Goal: Task Accomplishment & Management: Manage account settings

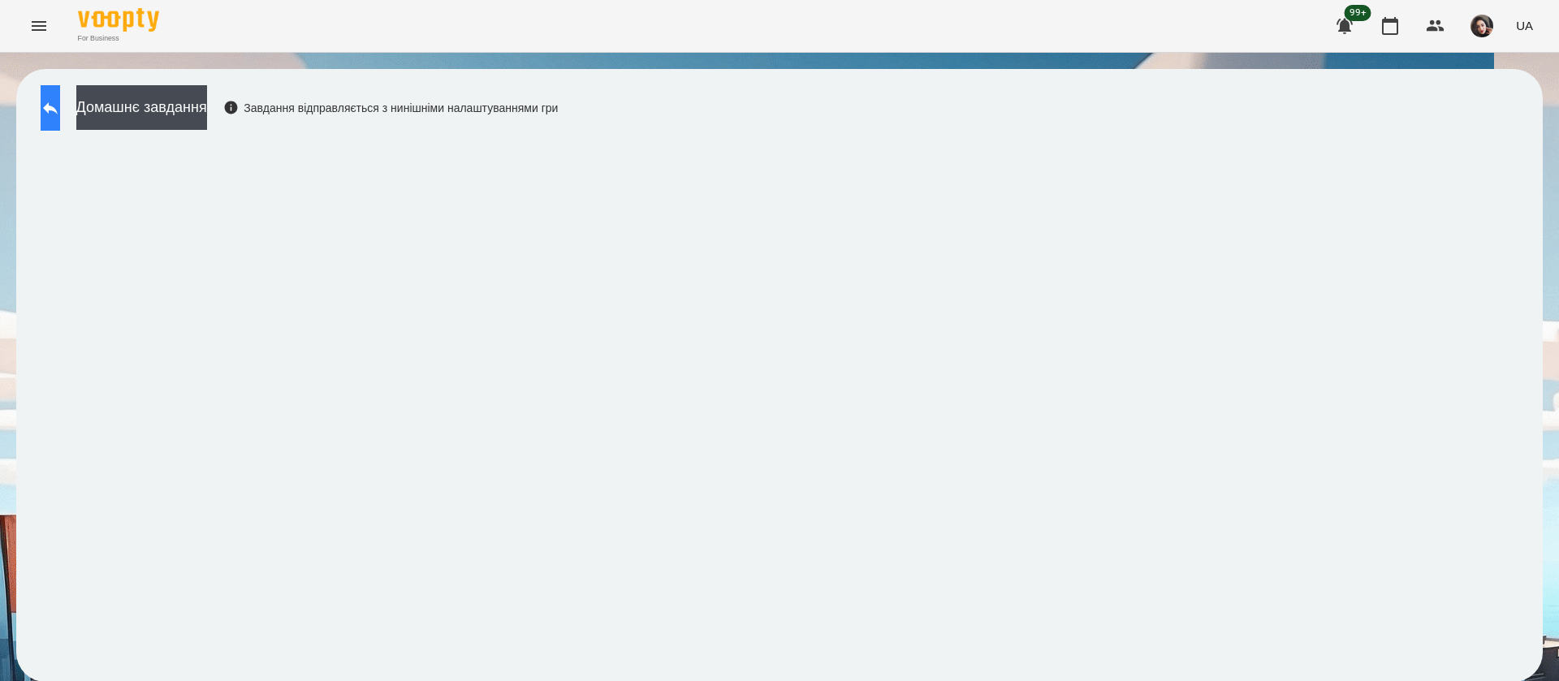
click at [54, 111] on button at bounding box center [50, 107] width 19 height 45
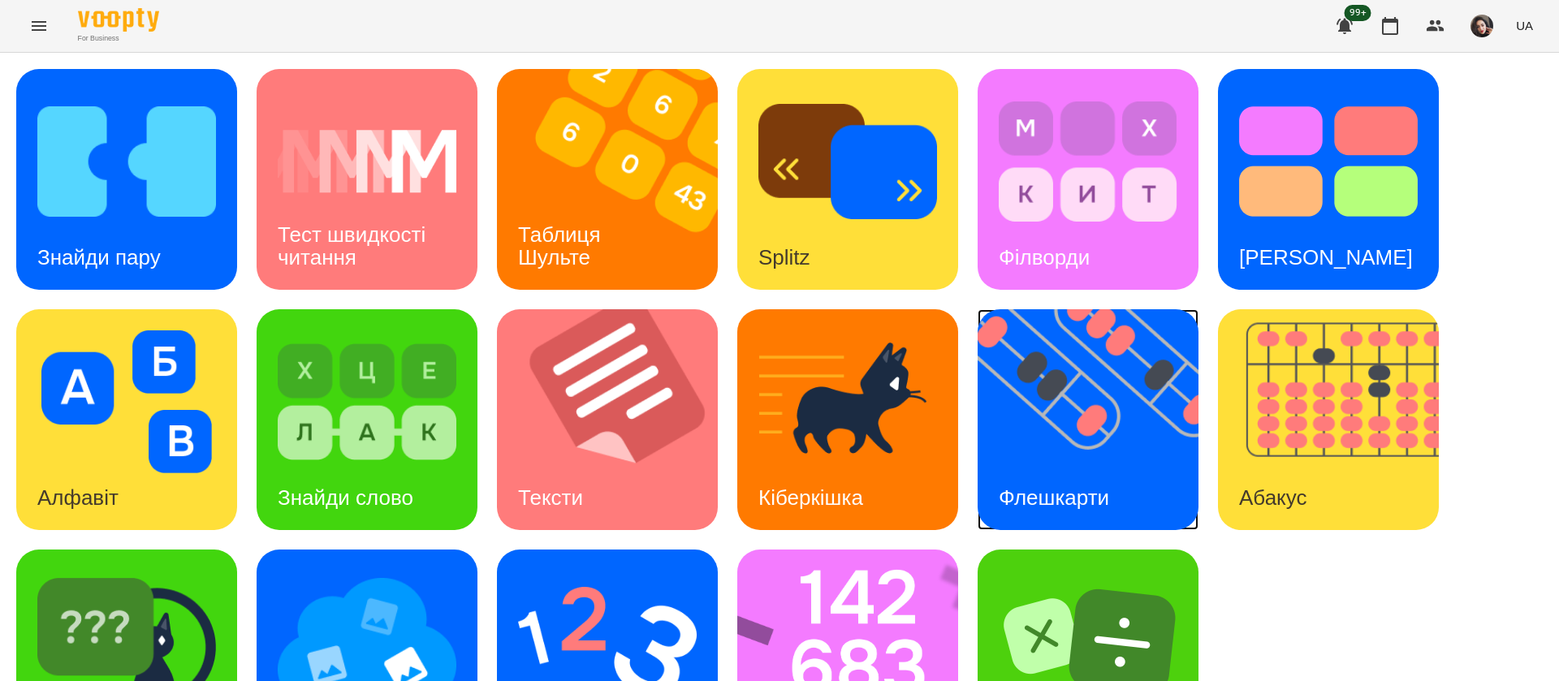
click at [1042, 408] on img at bounding box center [1097, 419] width 241 height 221
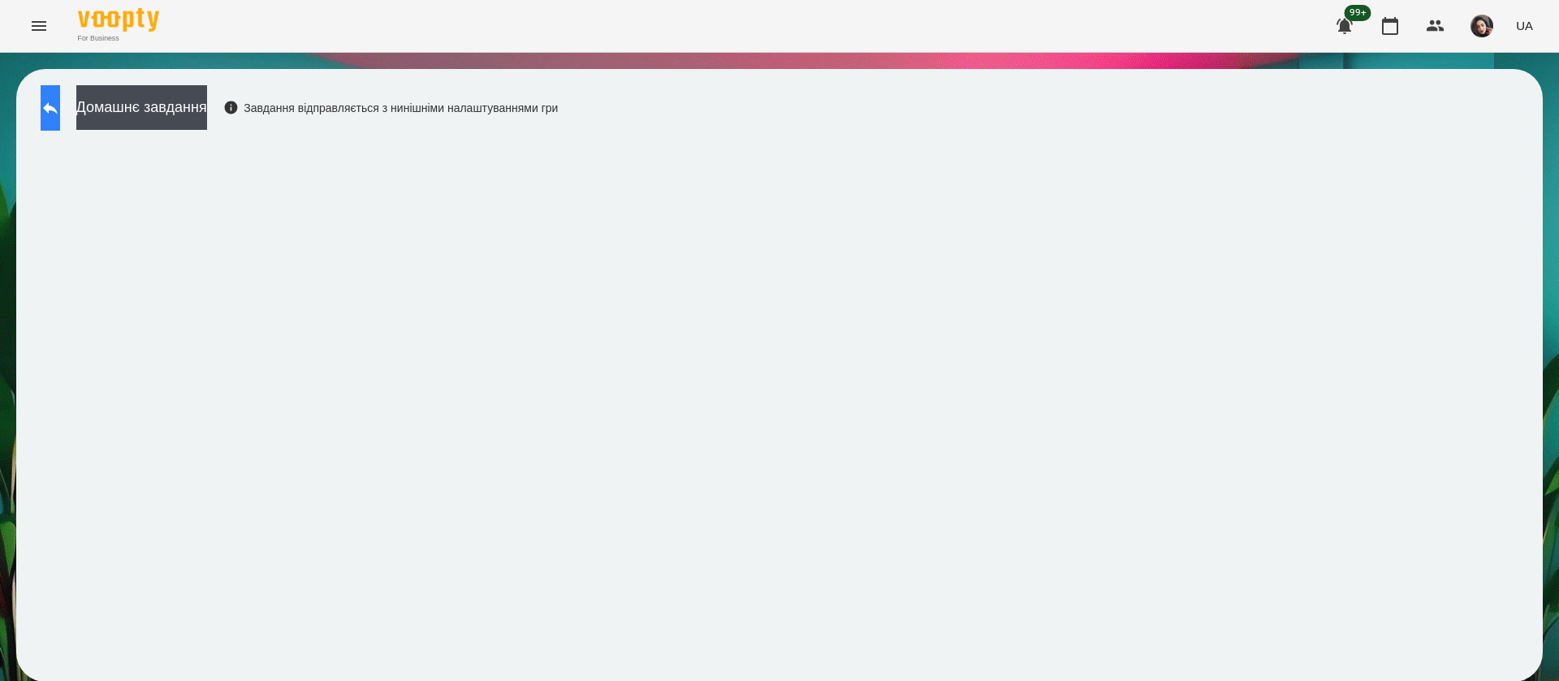
click at [60, 109] on icon at bounding box center [50, 107] width 19 height 19
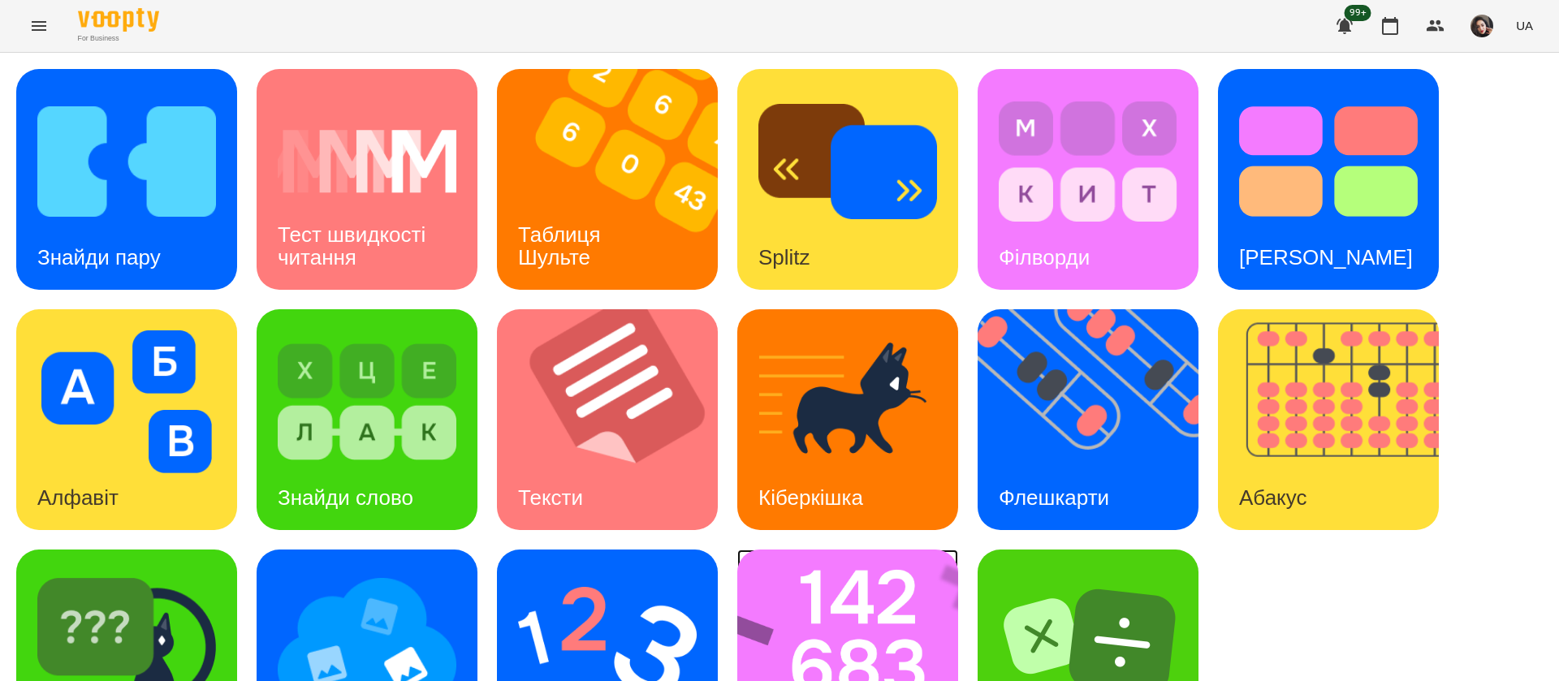
click at [856, 606] on img at bounding box center [858, 660] width 242 height 221
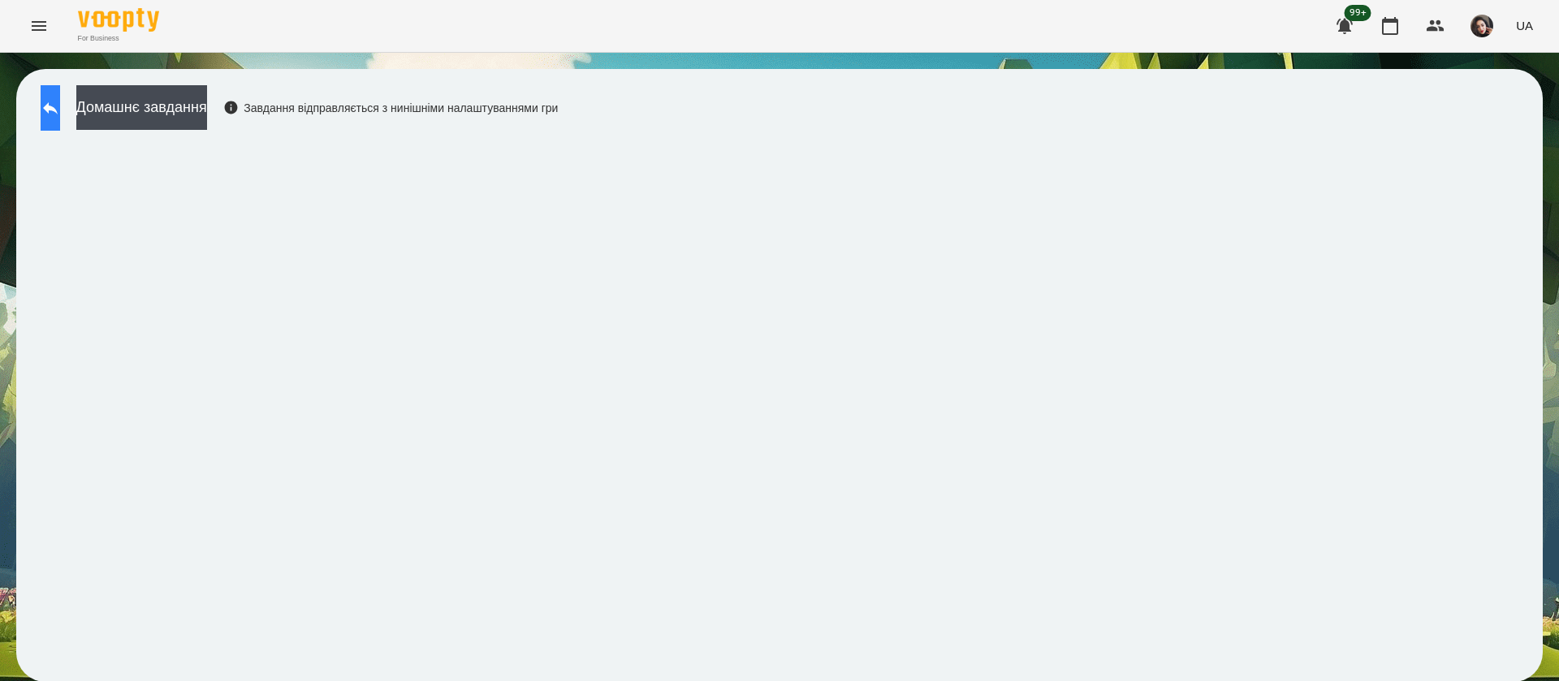
click at [60, 102] on icon at bounding box center [50, 107] width 19 height 19
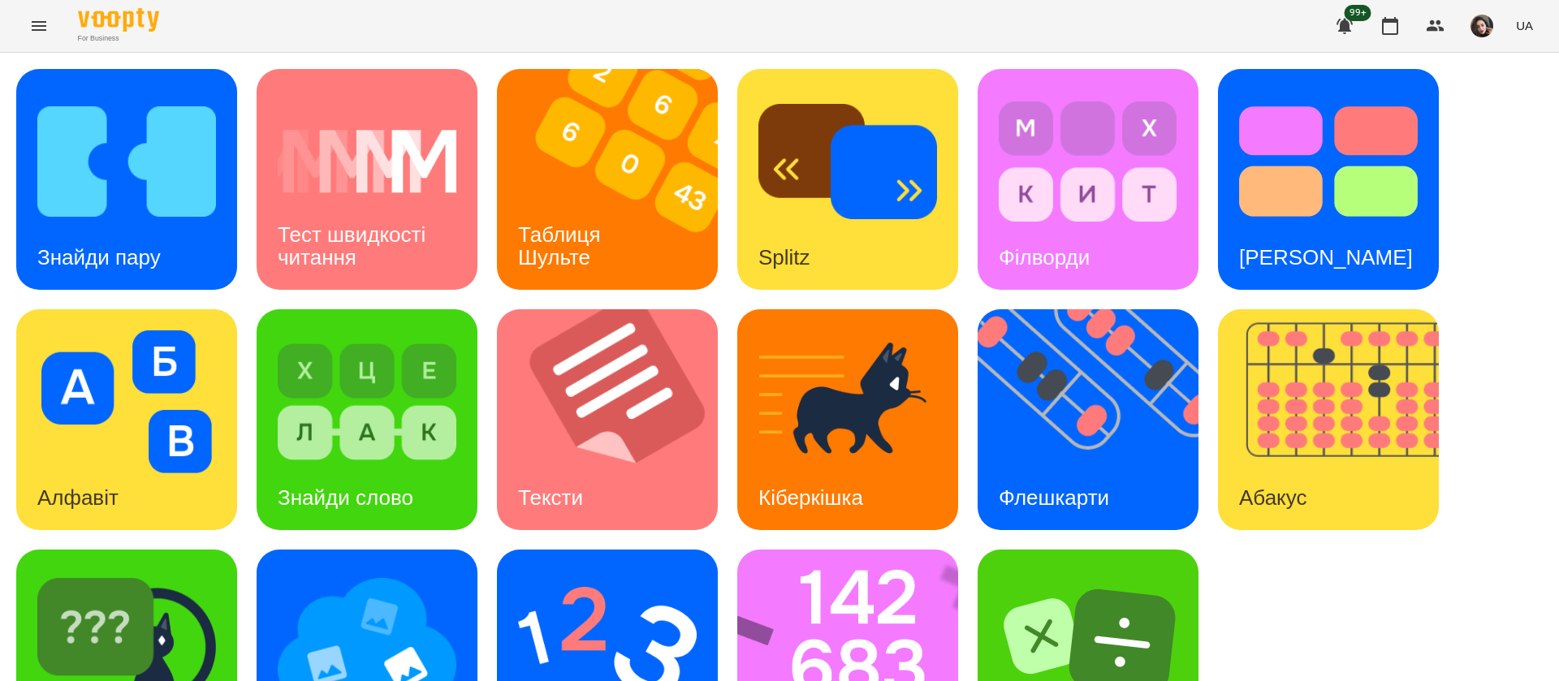
scroll to position [106, 0]
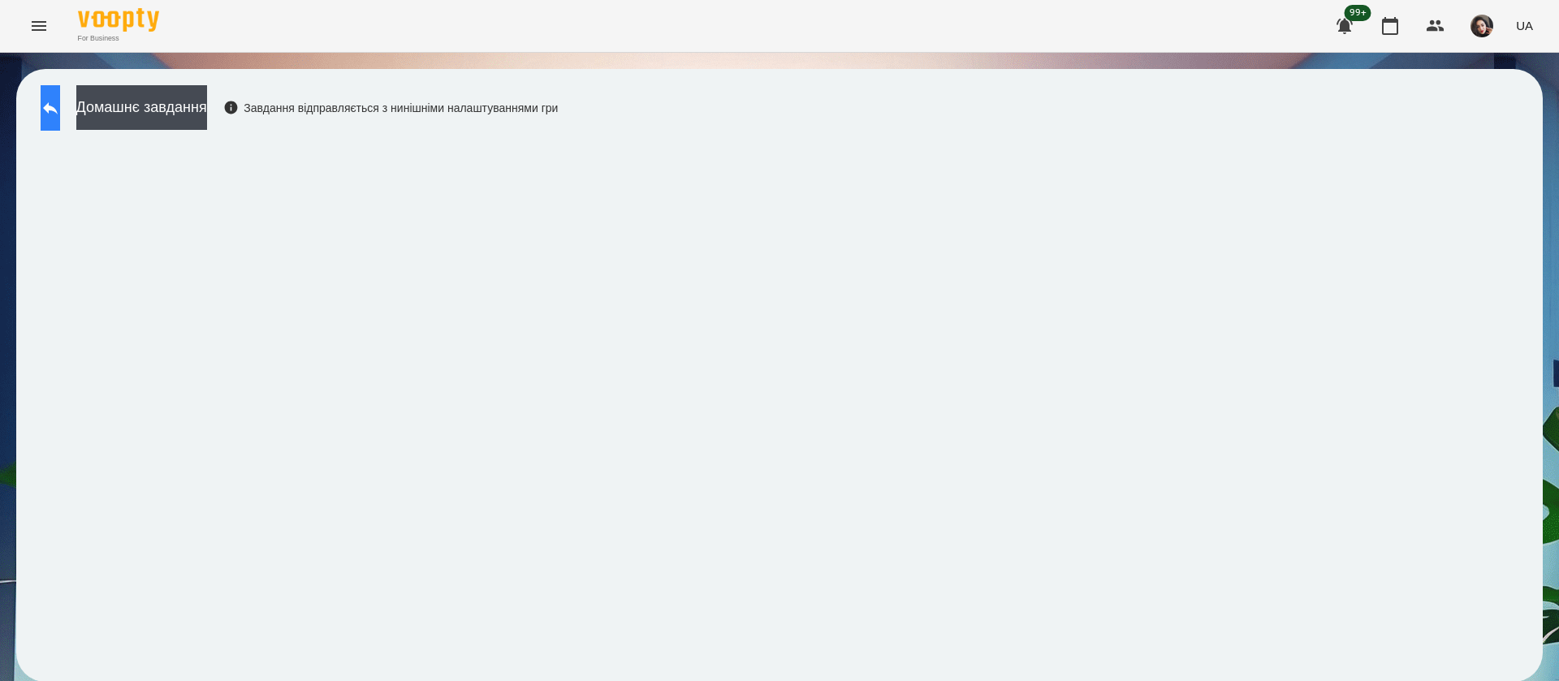
click at [55, 117] on button at bounding box center [50, 107] width 19 height 45
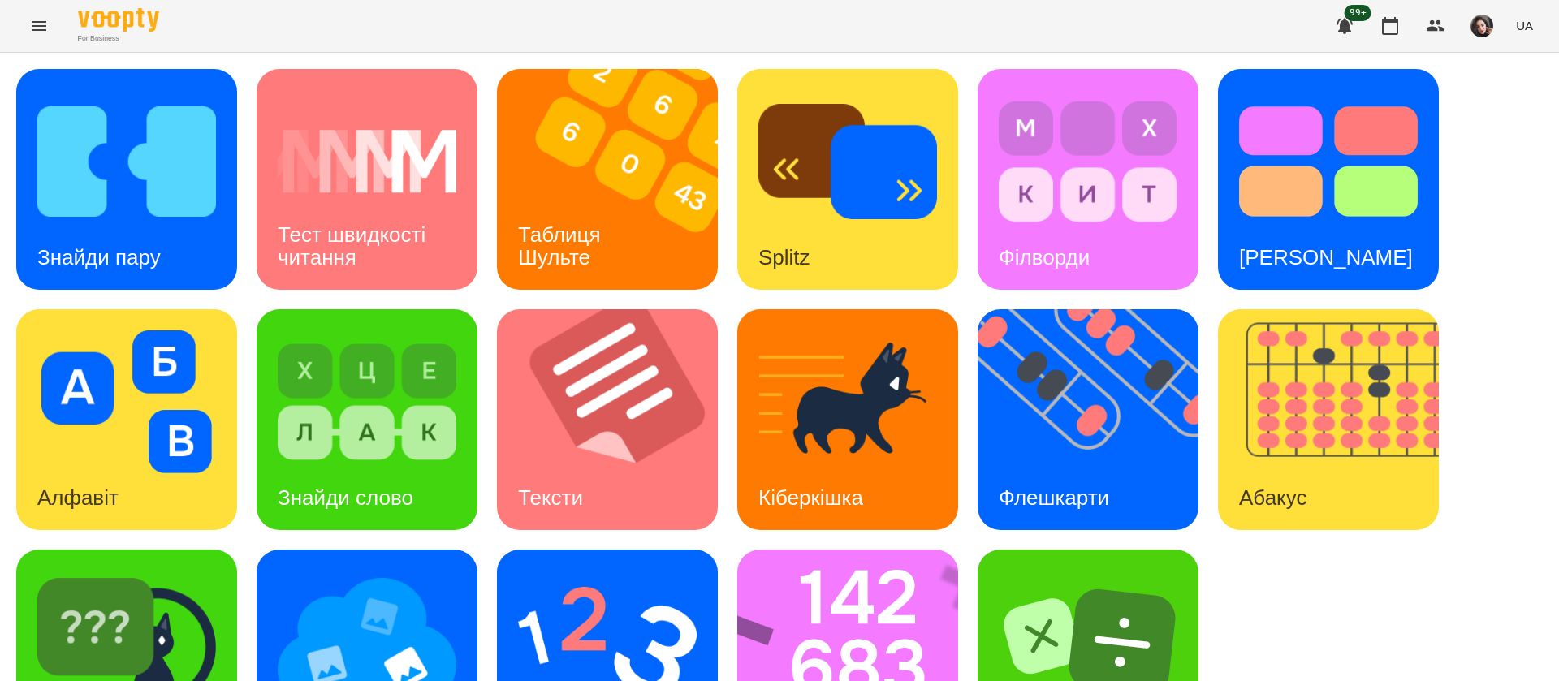
scroll to position [106, 0]
click at [169, 602] on img at bounding box center [126, 642] width 179 height 143
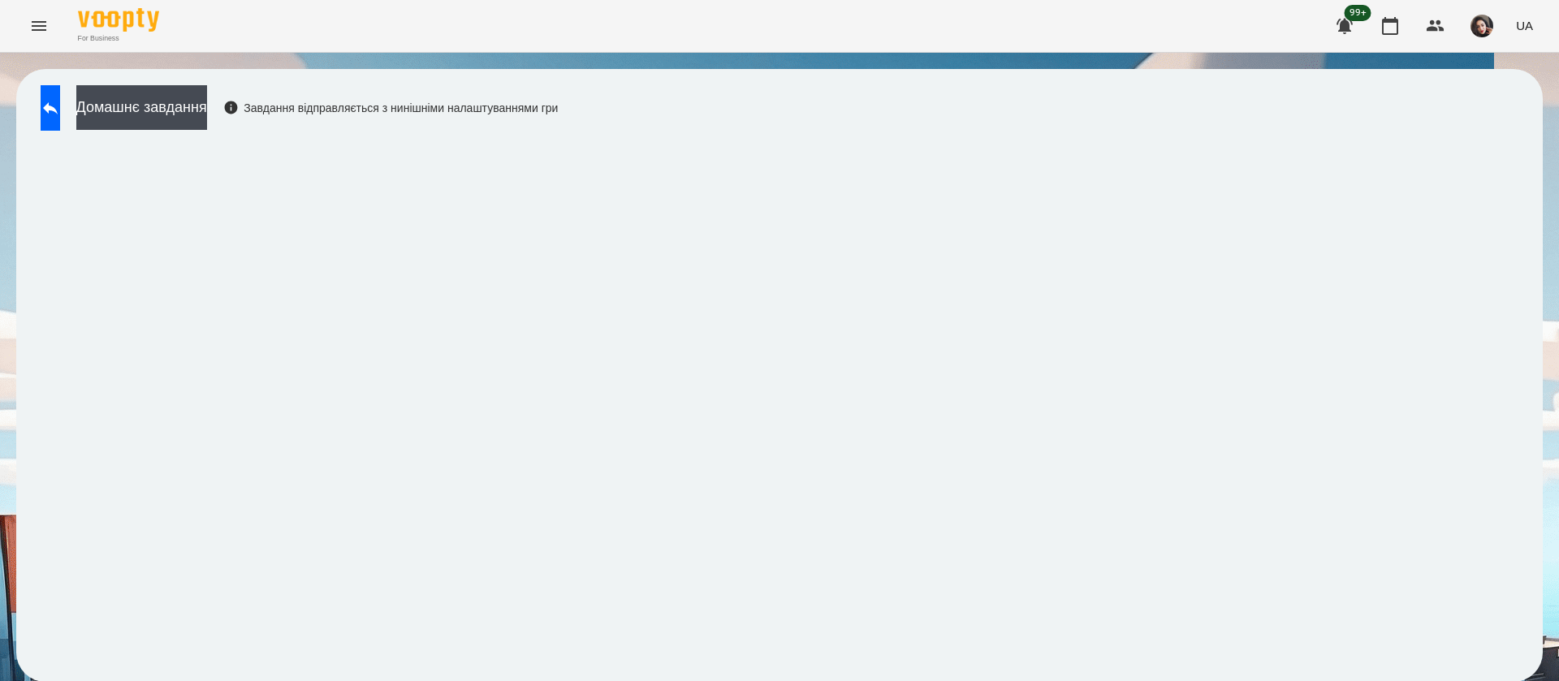
scroll to position [1, 0]
click at [53, 113] on button at bounding box center [50, 107] width 19 height 45
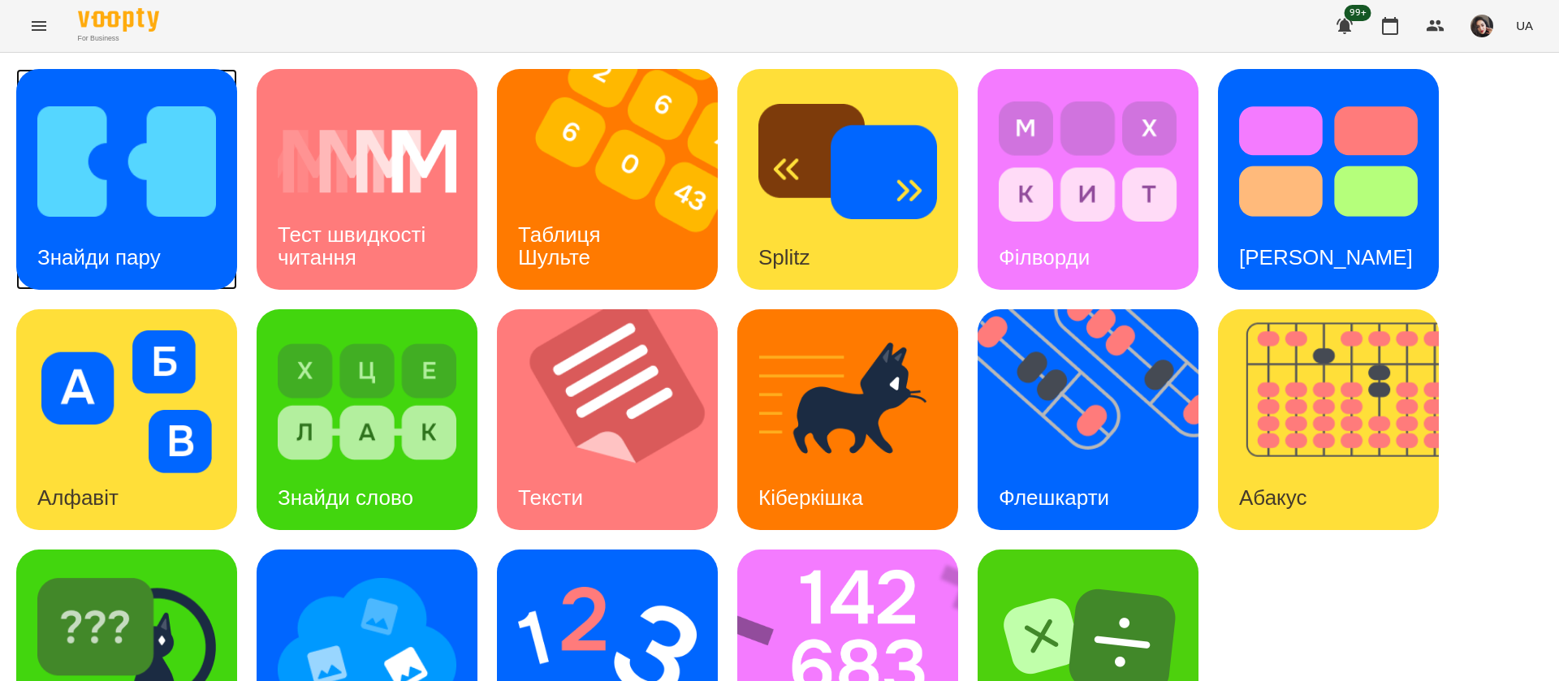
click at [179, 205] on img at bounding box center [126, 161] width 179 height 143
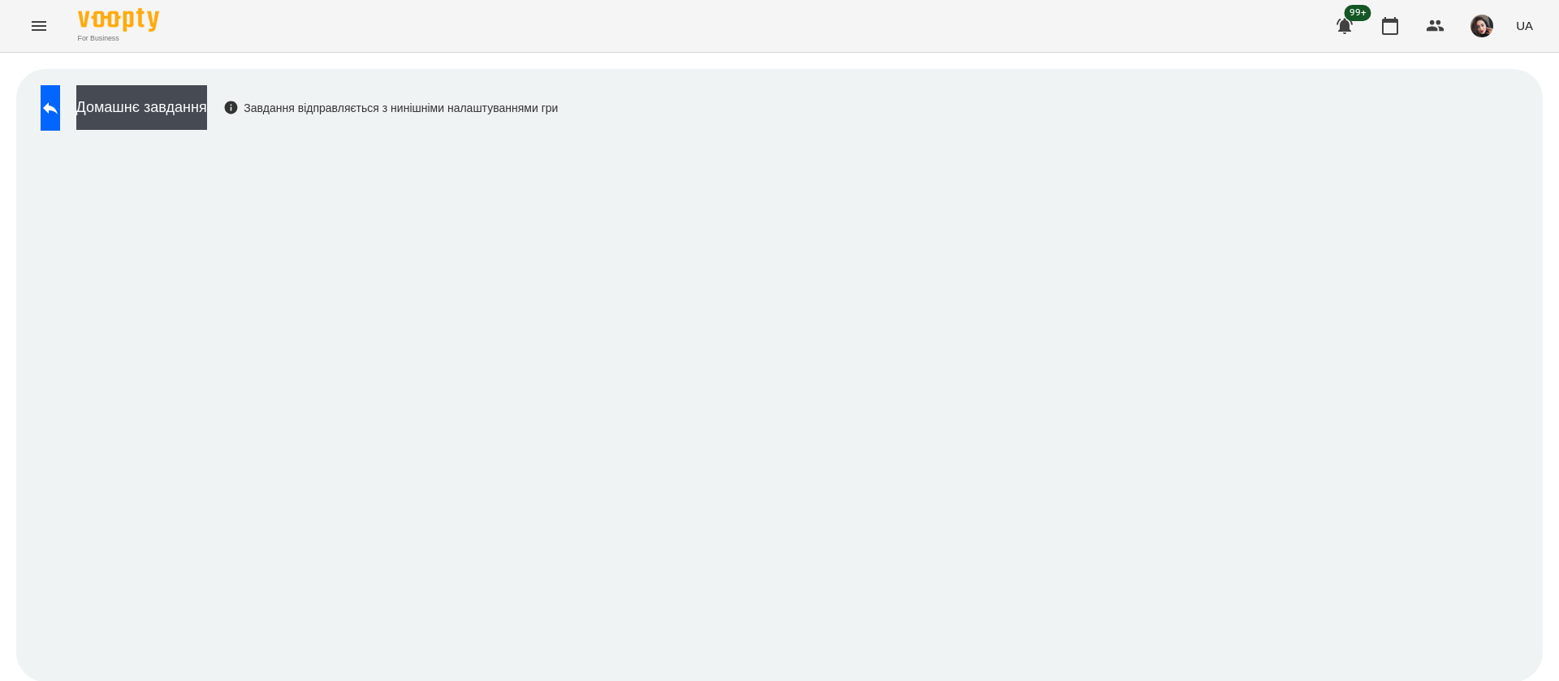
scroll to position [1, 0]
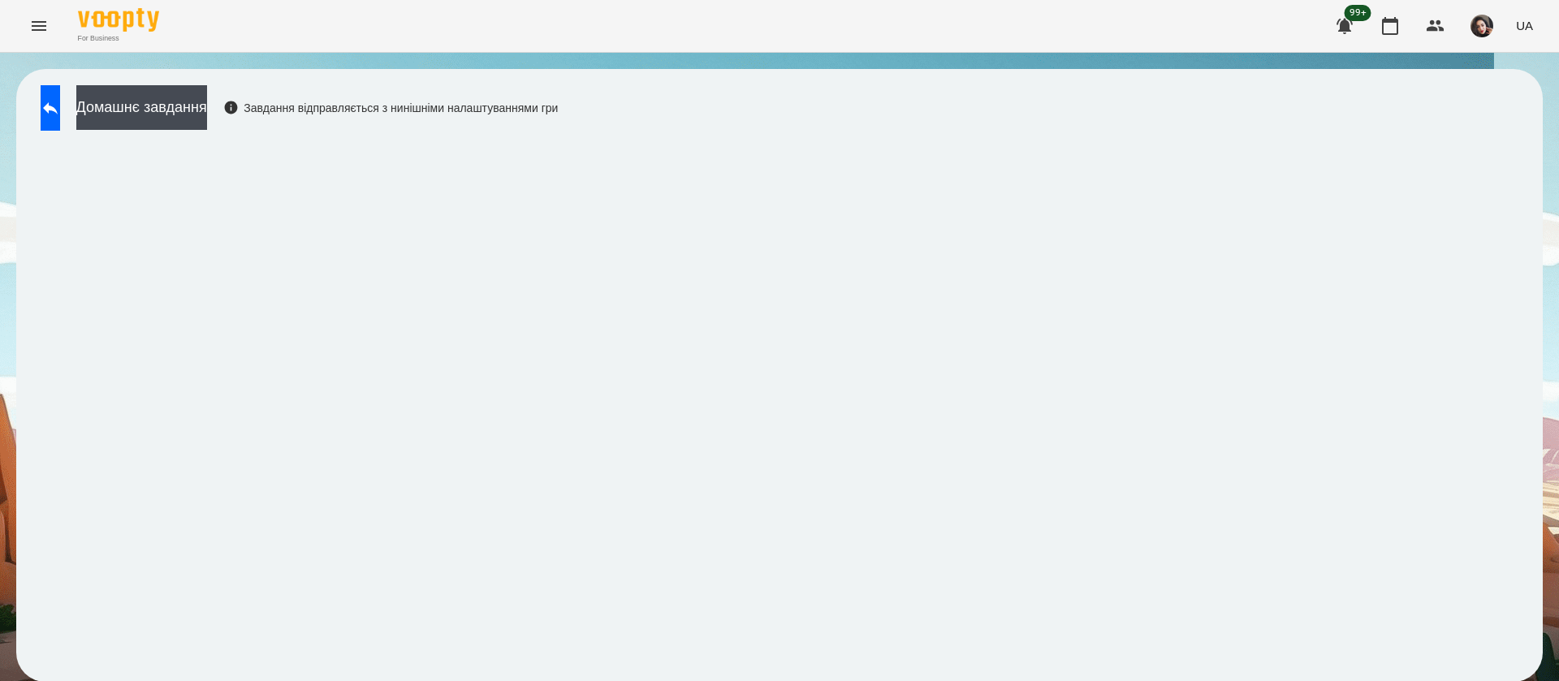
click at [966, 19] on div "For Business 99+ UA" at bounding box center [779, 26] width 1559 height 52
click at [60, 118] on button at bounding box center [50, 107] width 19 height 45
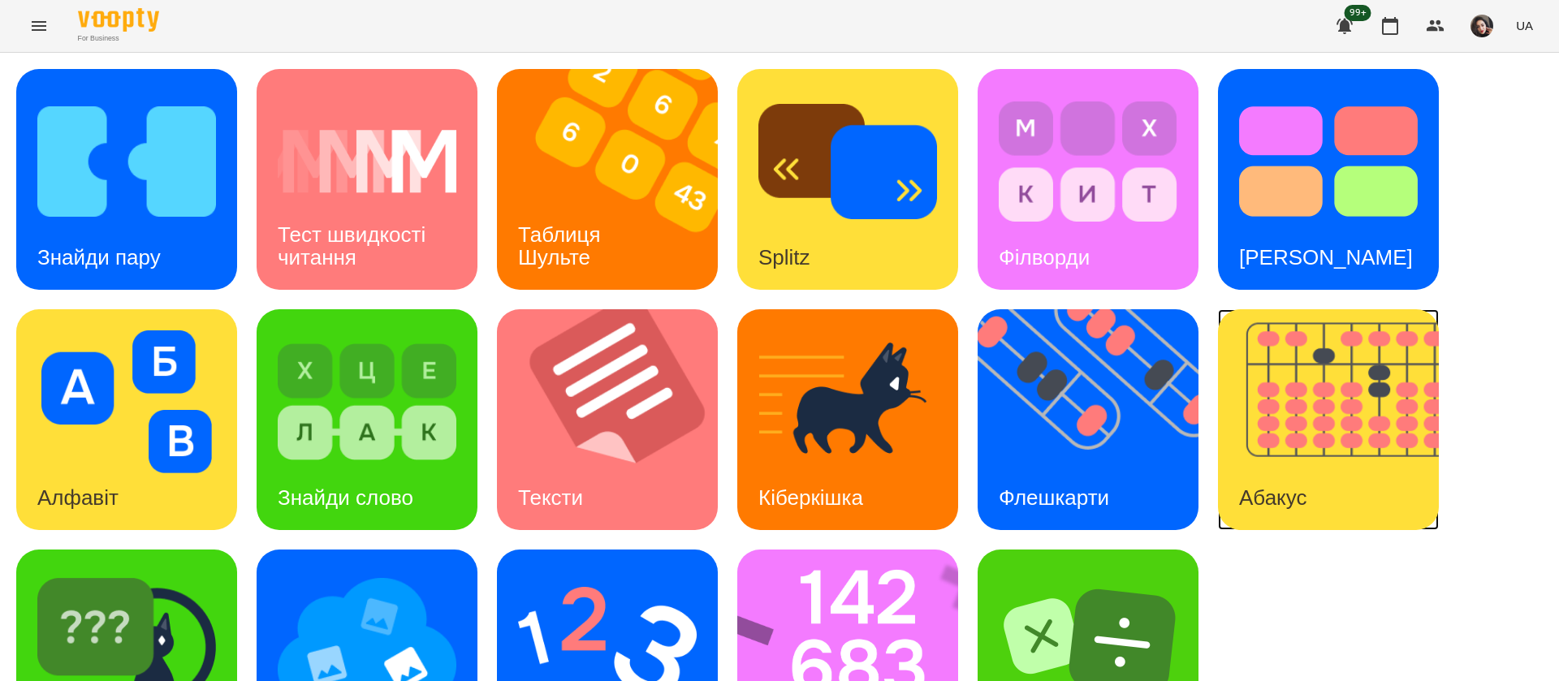
click at [1262, 469] on div "Абакус" at bounding box center [1273, 498] width 110 height 64
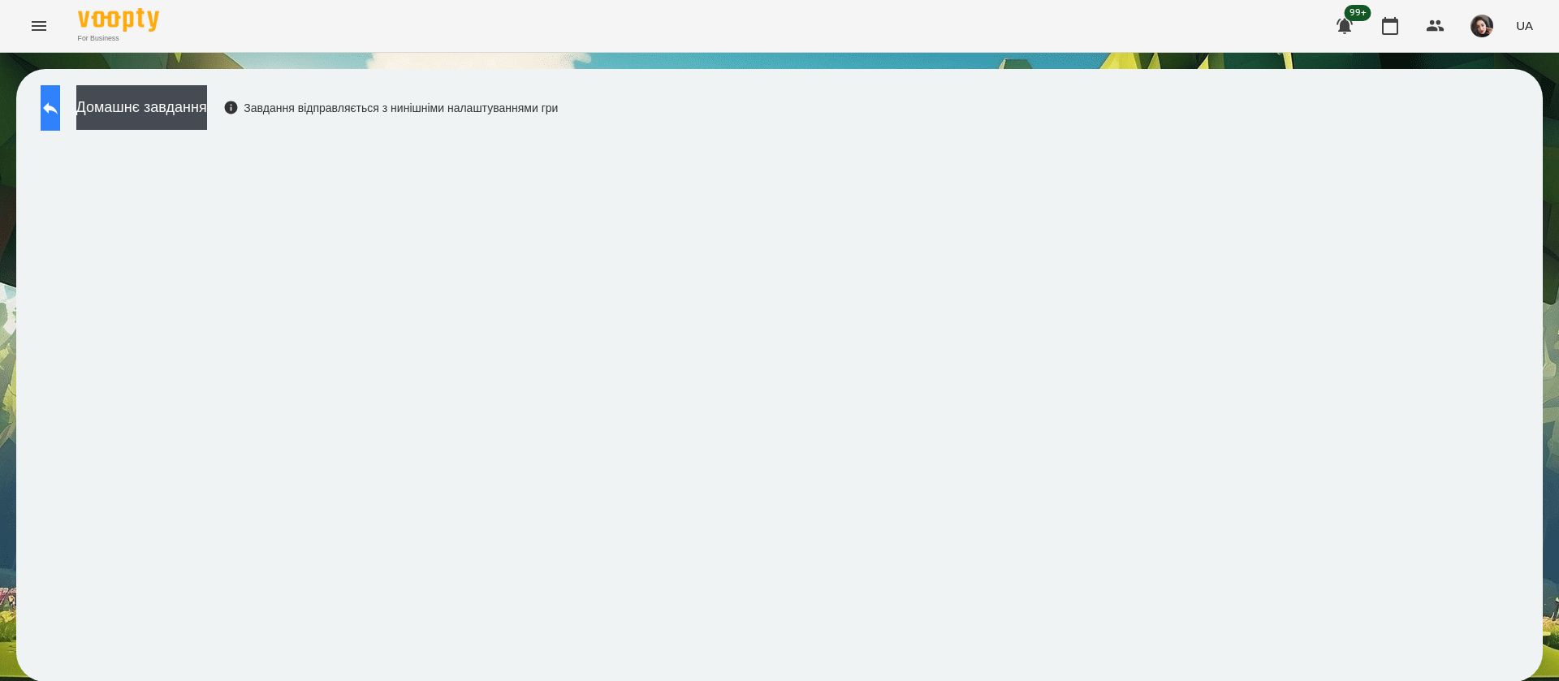
click at [58, 106] on icon at bounding box center [50, 108] width 15 height 12
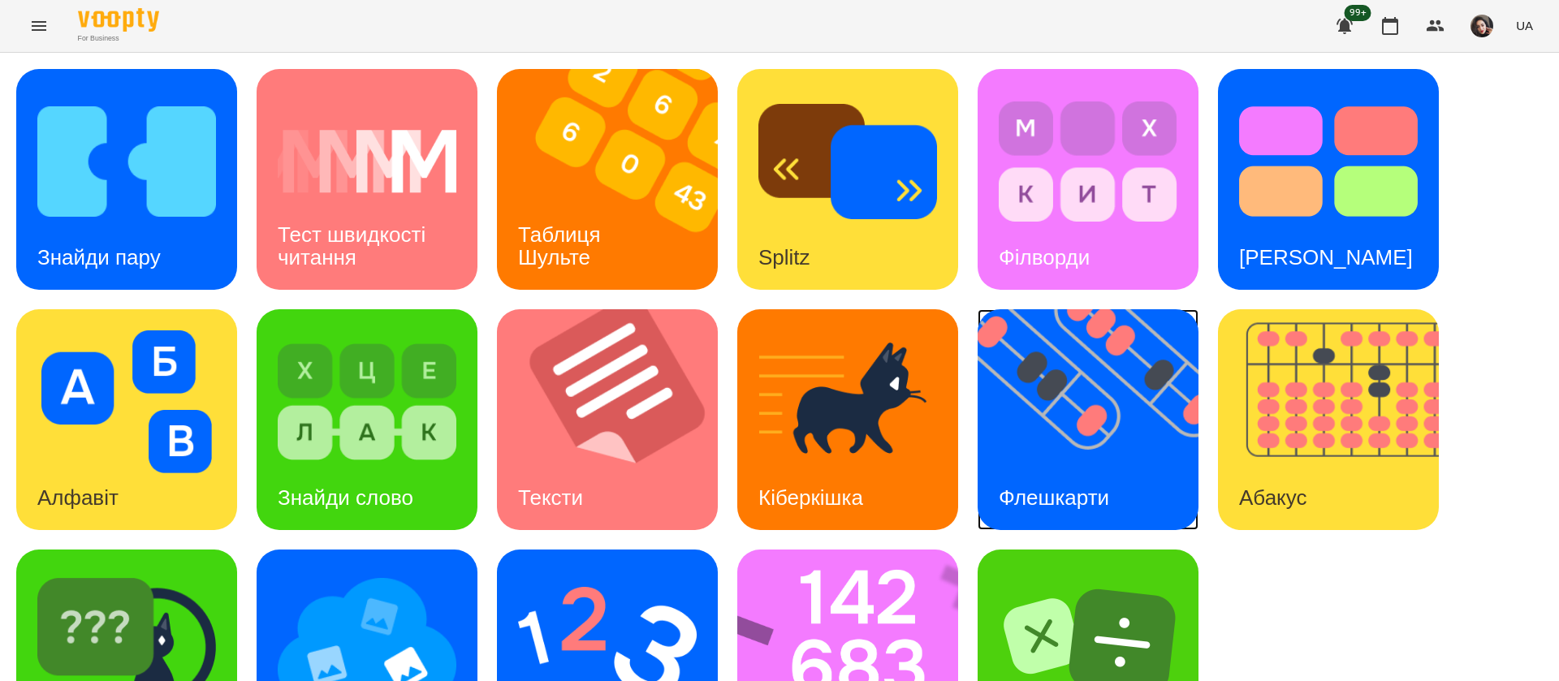
click at [1032, 486] on h3 "Флешкарти" at bounding box center [1053, 497] width 110 height 24
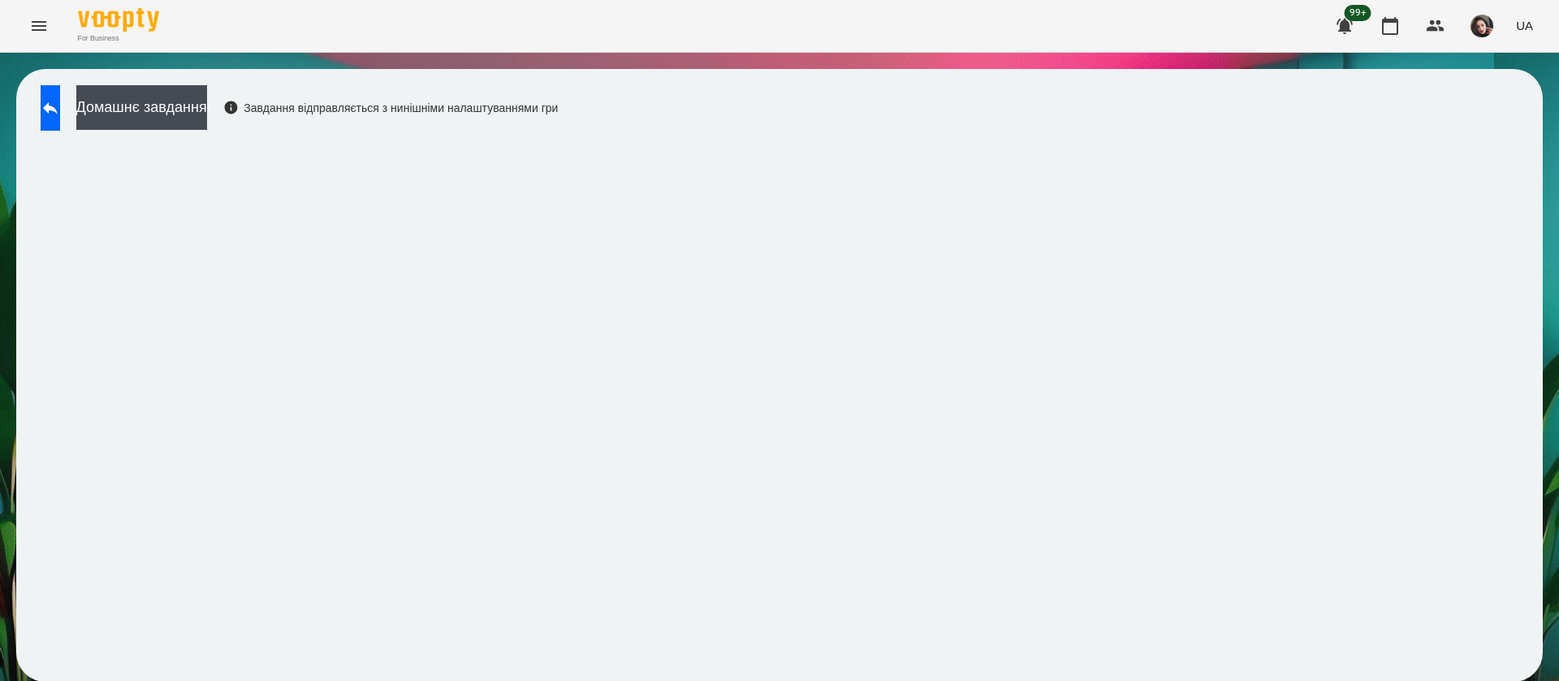
scroll to position [1, 0]
click at [60, 98] on icon at bounding box center [50, 107] width 19 height 19
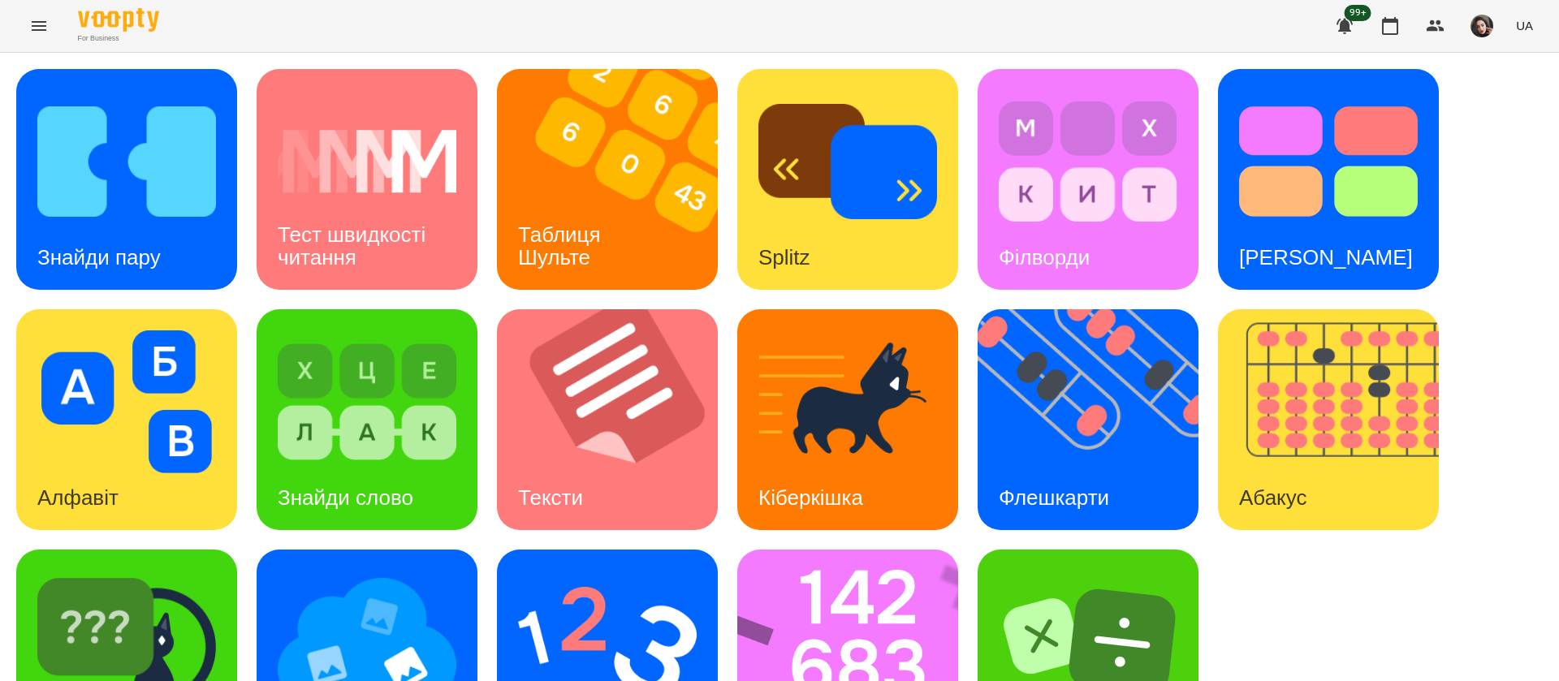
scroll to position [106, 0]
click at [886, 554] on img at bounding box center [858, 660] width 242 height 221
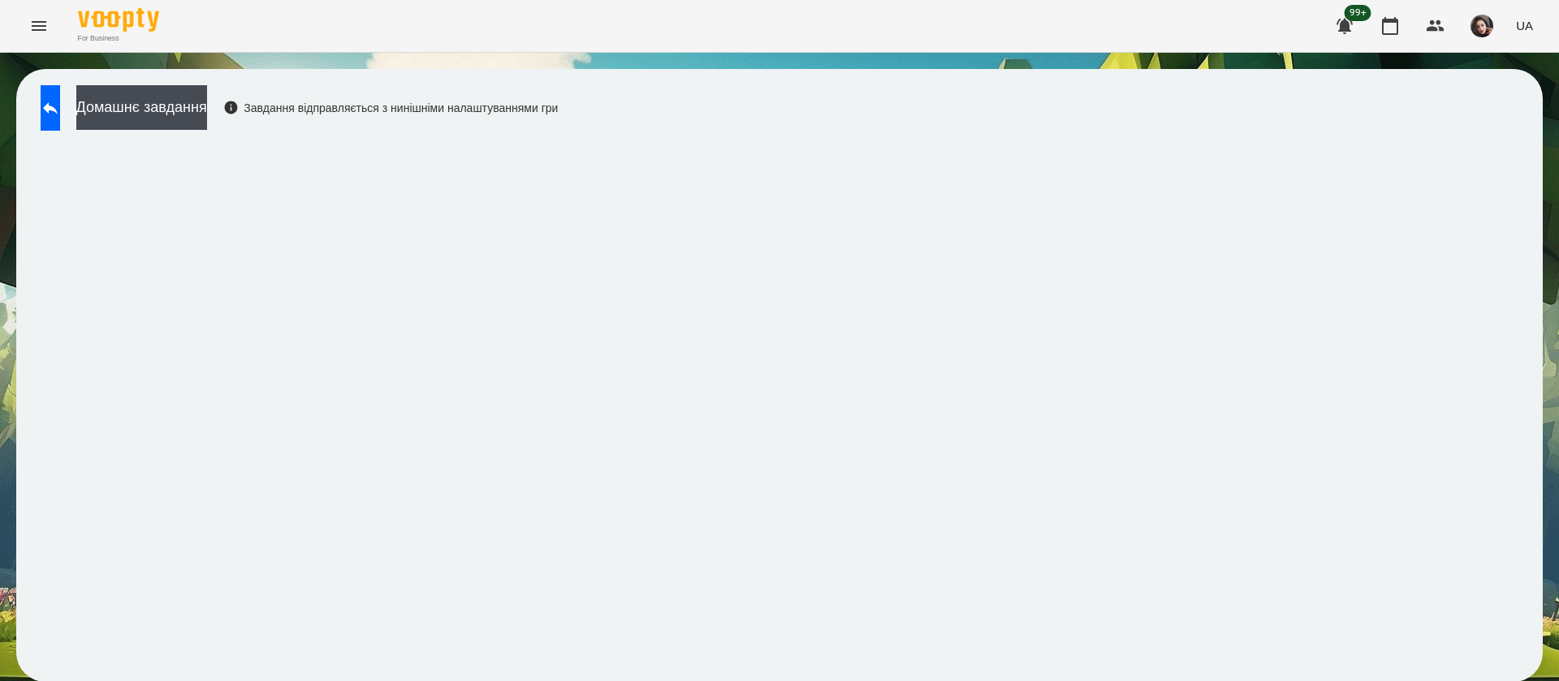
scroll to position [1, 0]
click at [60, 91] on button at bounding box center [50, 107] width 19 height 45
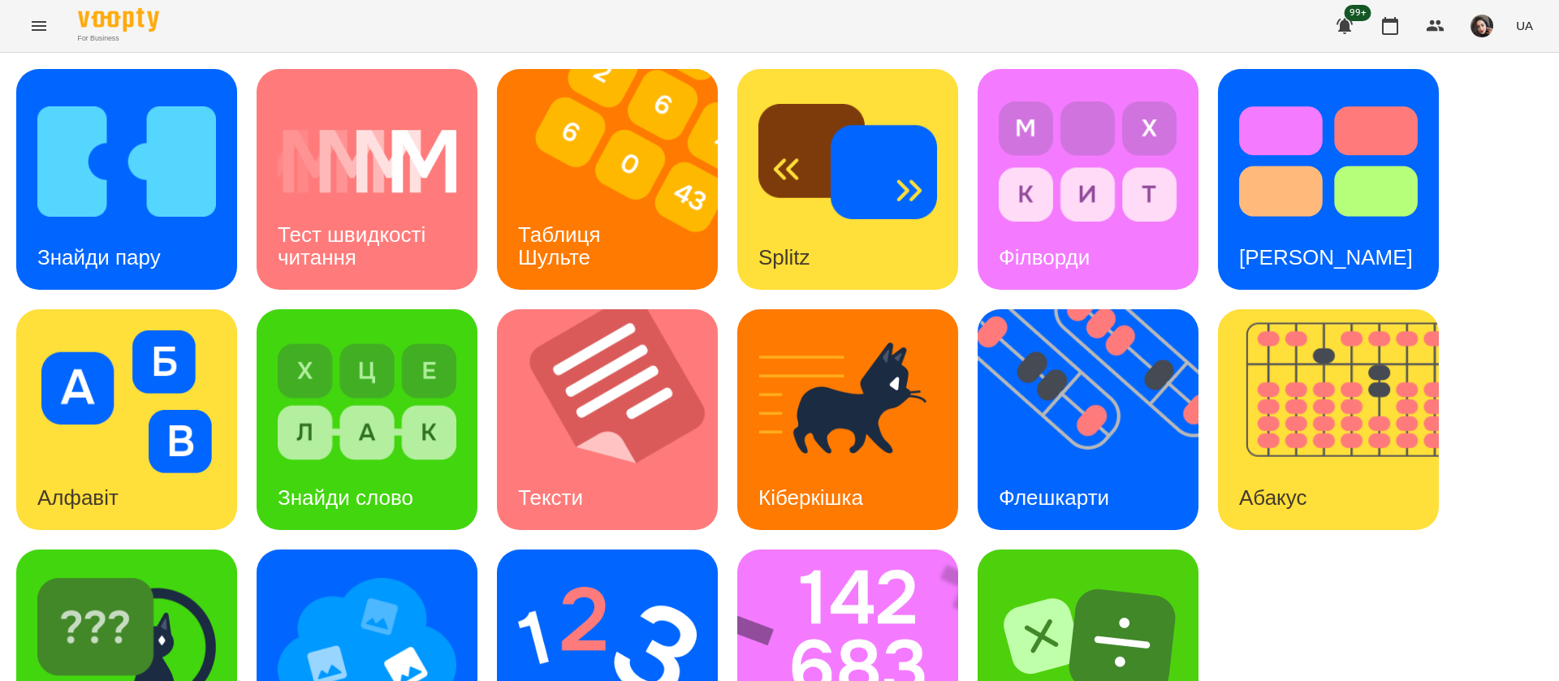
scroll to position [106, 0]
click at [406, 577] on img at bounding box center [367, 642] width 179 height 143
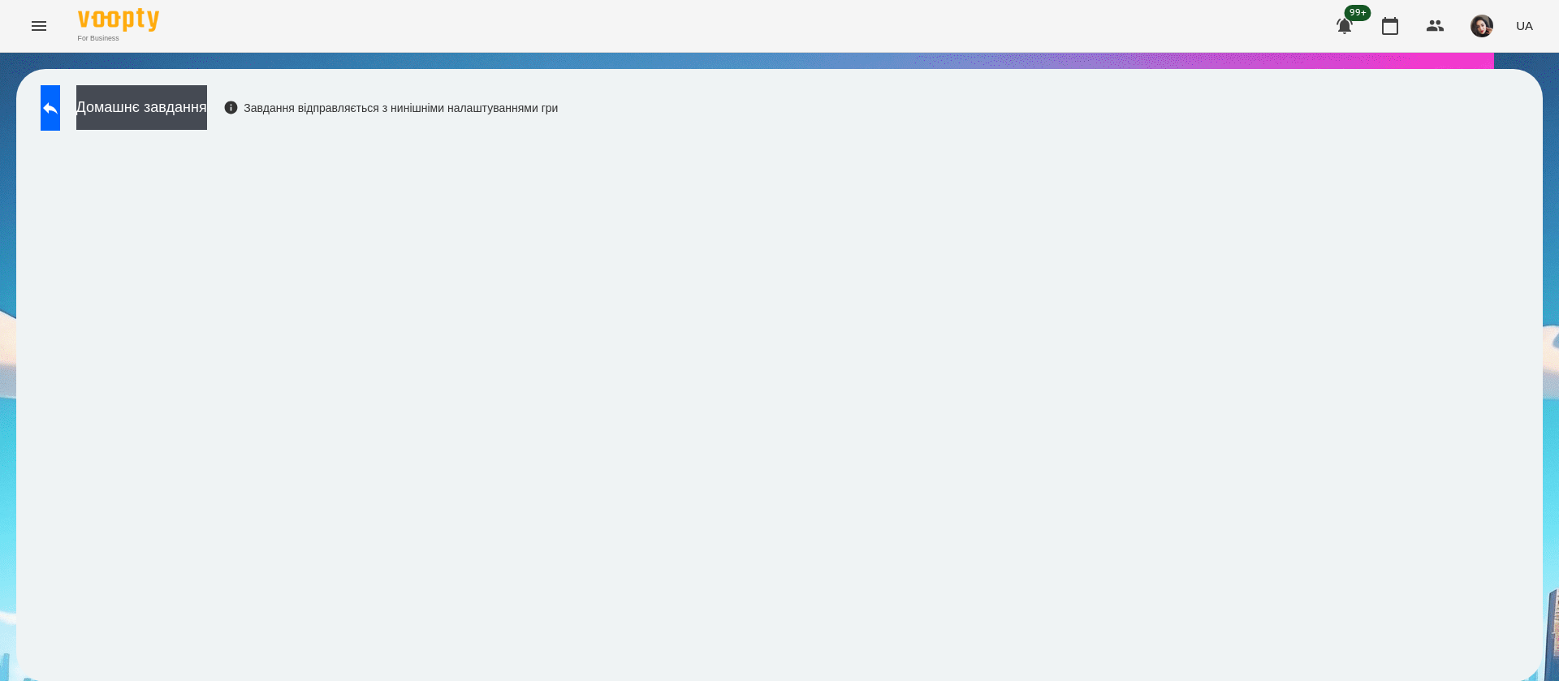
click at [856, 107] on div "Домашнє завдання Завдання відправляється з нинішніми налаштуваннями гри" at bounding box center [779, 375] width 1526 height 613
click at [1006, 102] on div "Домашнє завдання Завдання відправляється з нинішніми налаштуваннями гри" at bounding box center [779, 375] width 1526 height 613
click at [60, 127] on button at bounding box center [50, 107] width 19 height 45
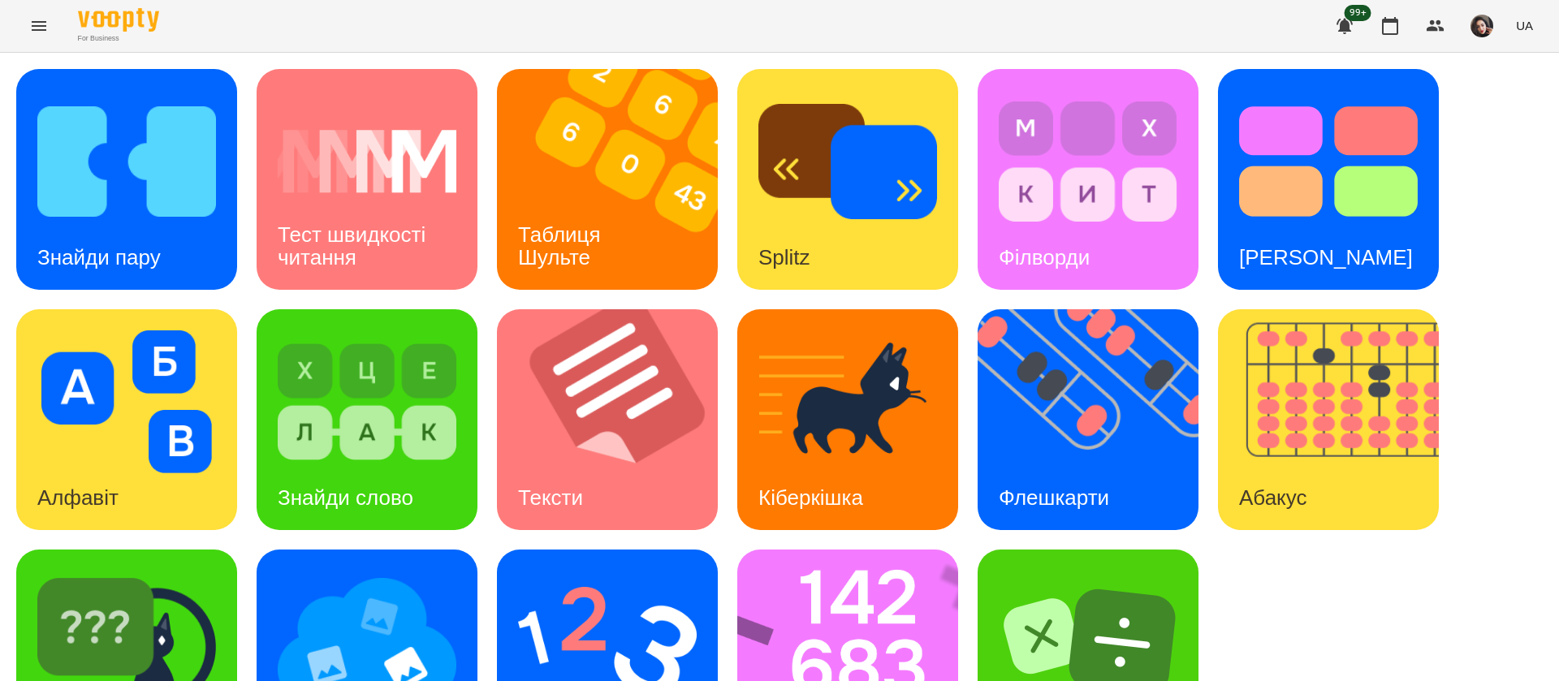
scroll to position [106, 0]
click at [227, 564] on div "Знайди Кіберкішку" at bounding box center [126, 660] width 221 height 221
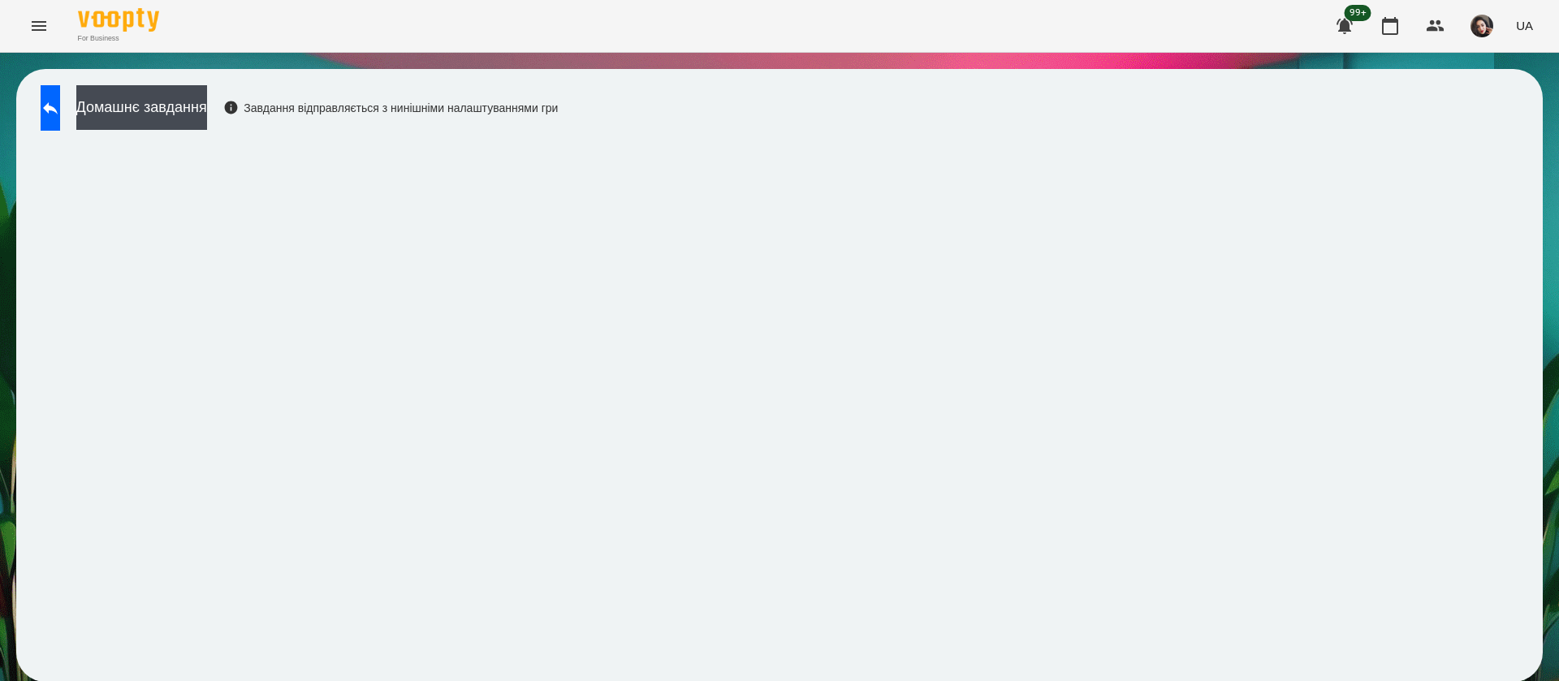
scroll to position [1, 0]
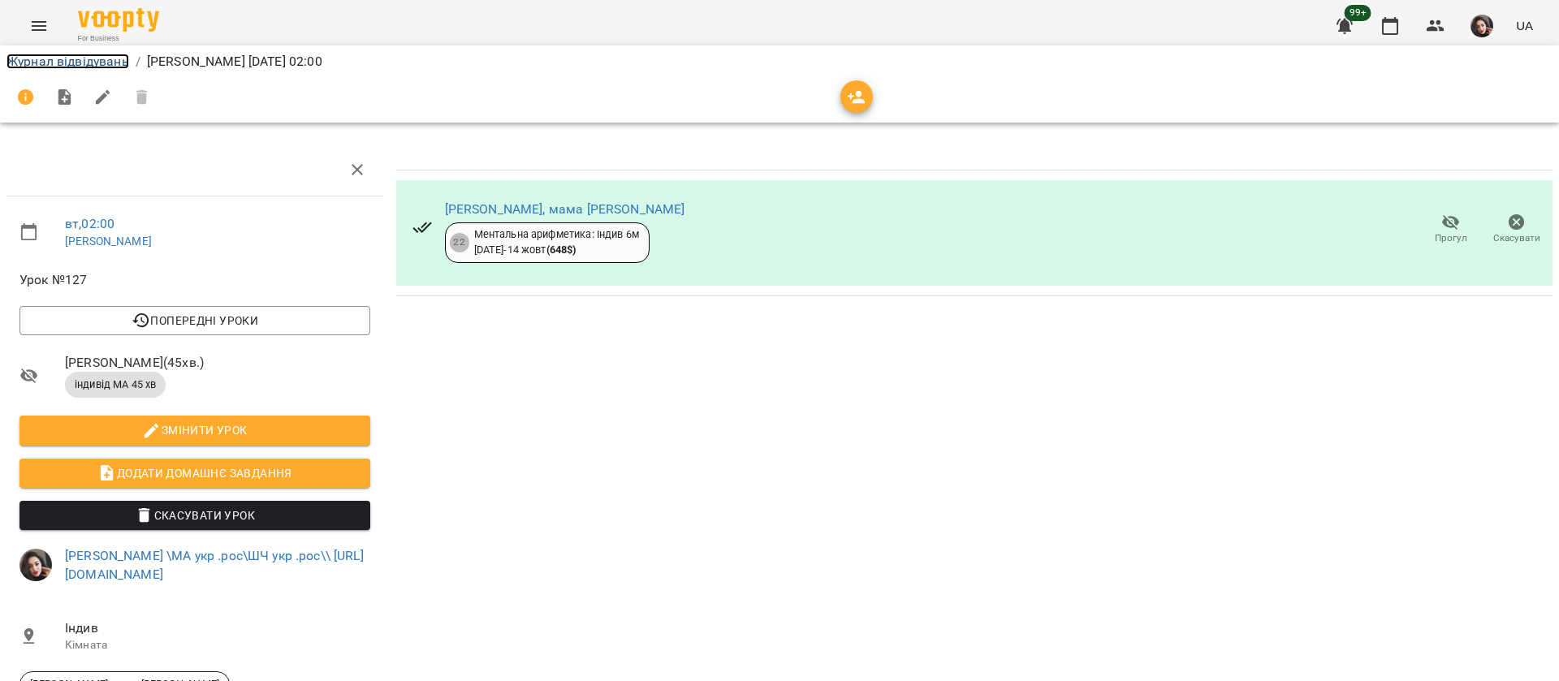
click at [68, 54] on link "Журнал відвідувань" at bounding box center [67, 61] width 123 height 15
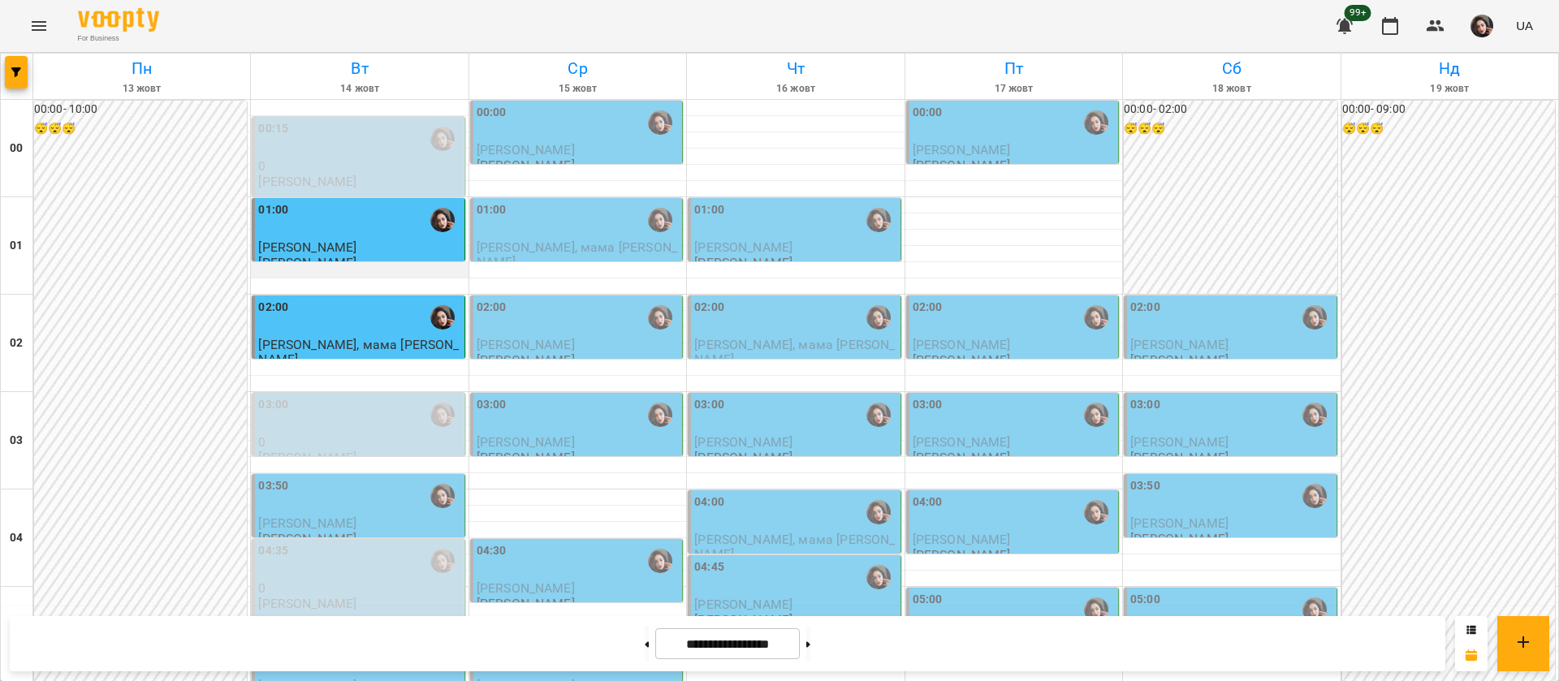
scroll to position [244, 0]
click at [337, 477] on div "03:50" at bounding box center [359, 495] width 202 height 37
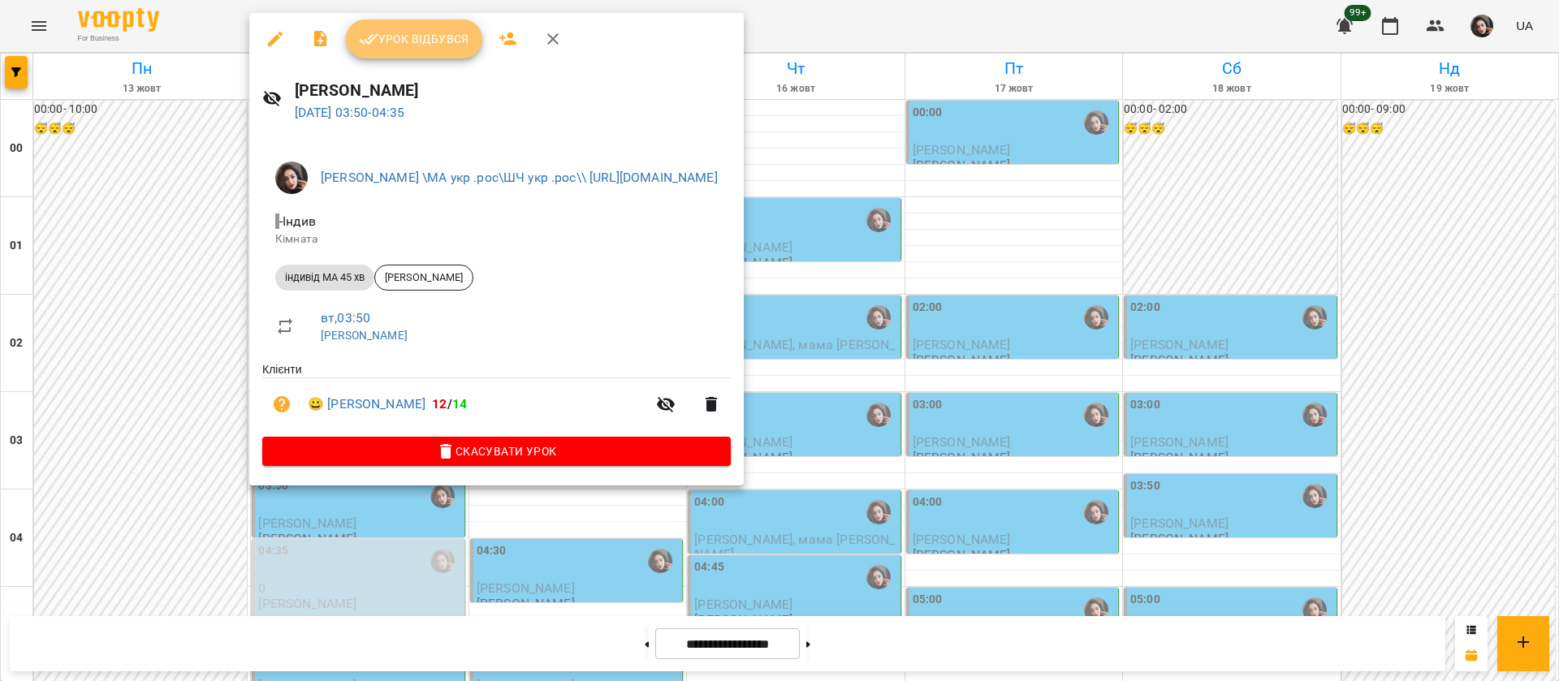
click at [436, 31] on span "Урок відбувся" at bounding box center [414, 38] width 110 height 19
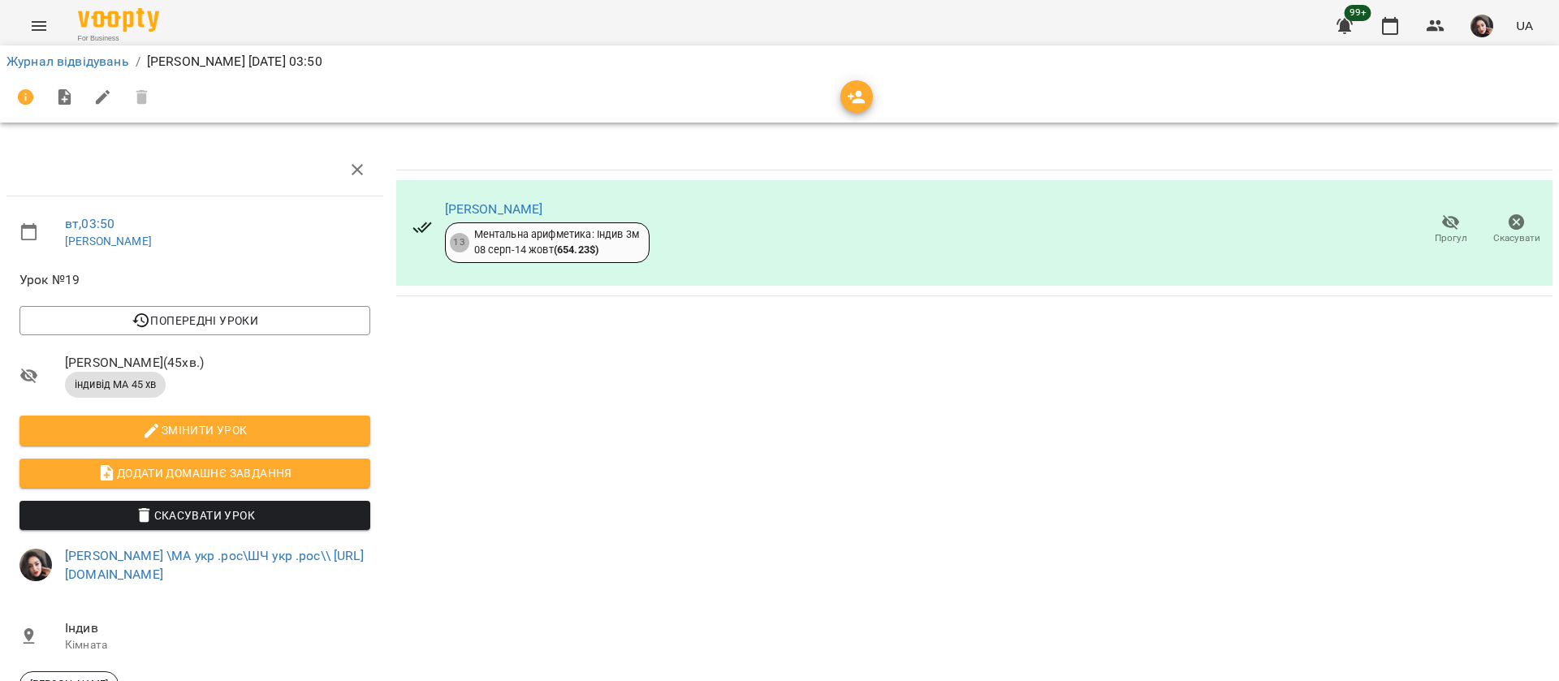
click at [41, 52] on li "Журнал відвідувань" at bounding box center [67, 61] width 123 height 19
click at [90, 56] on link "Журнал відвідувань" at bounding box center [67, 61] width 123 height 15
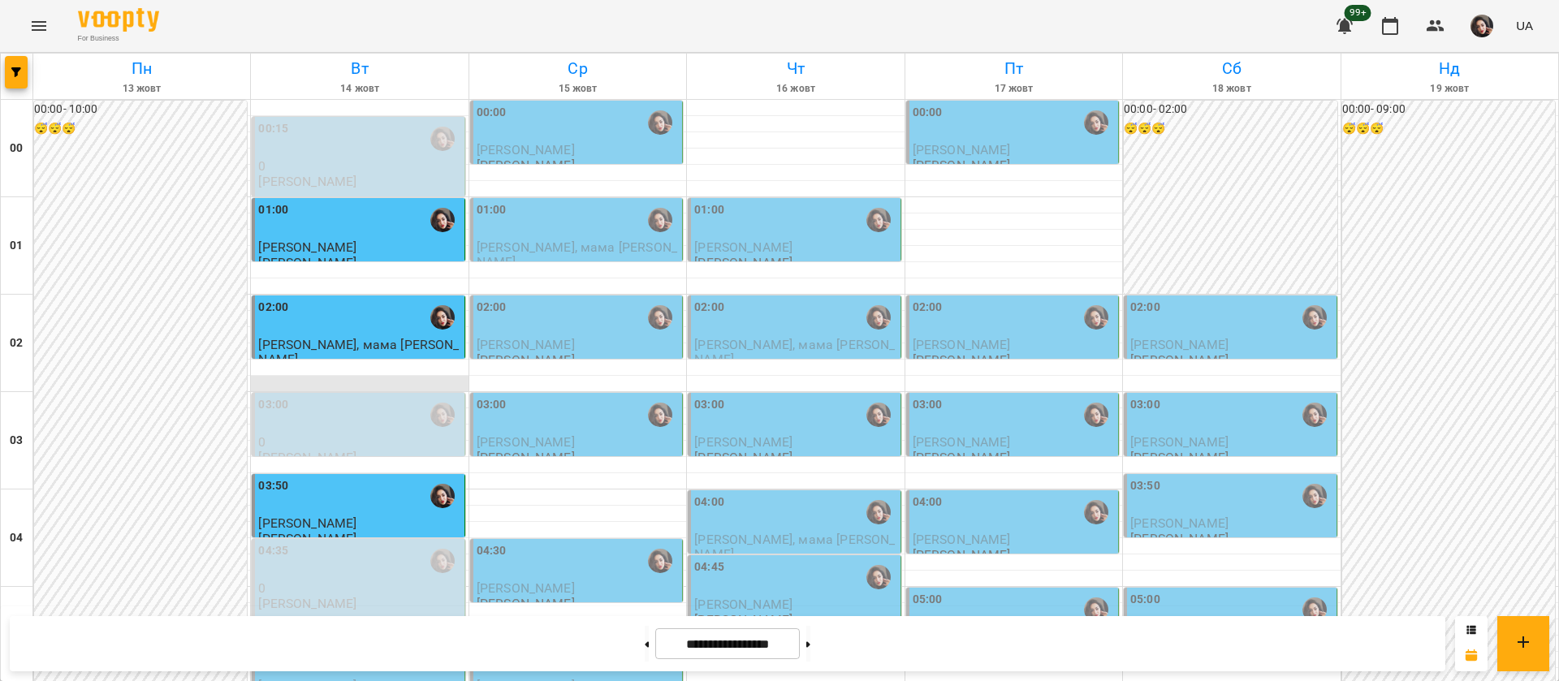
scroll to position [365, 0]
click at [366, 679] on p "[PERSON_NAME]" at bounding box center [359, 686] width 202 height 14
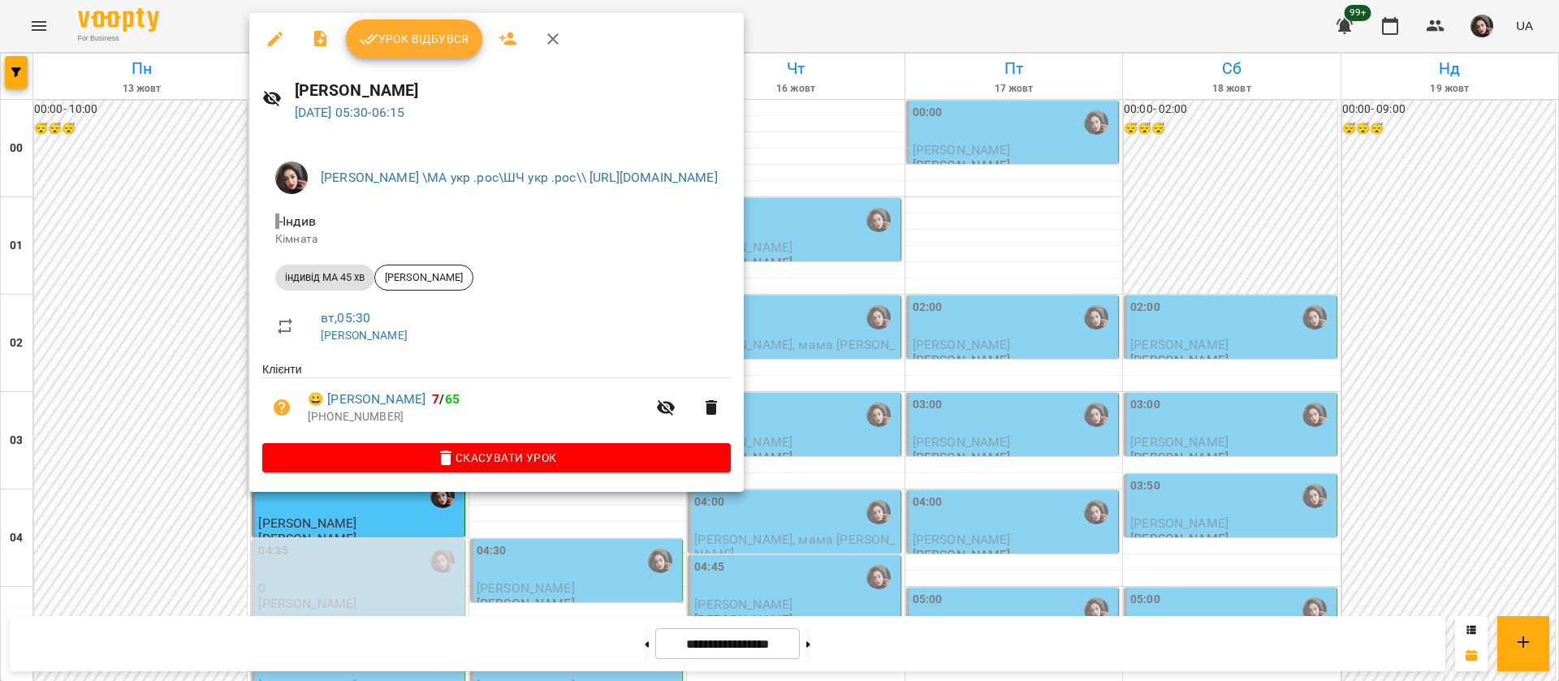
click at [440, 42] on span "Урок відбувся" at bounding box center [414, 38] width 110 height 19
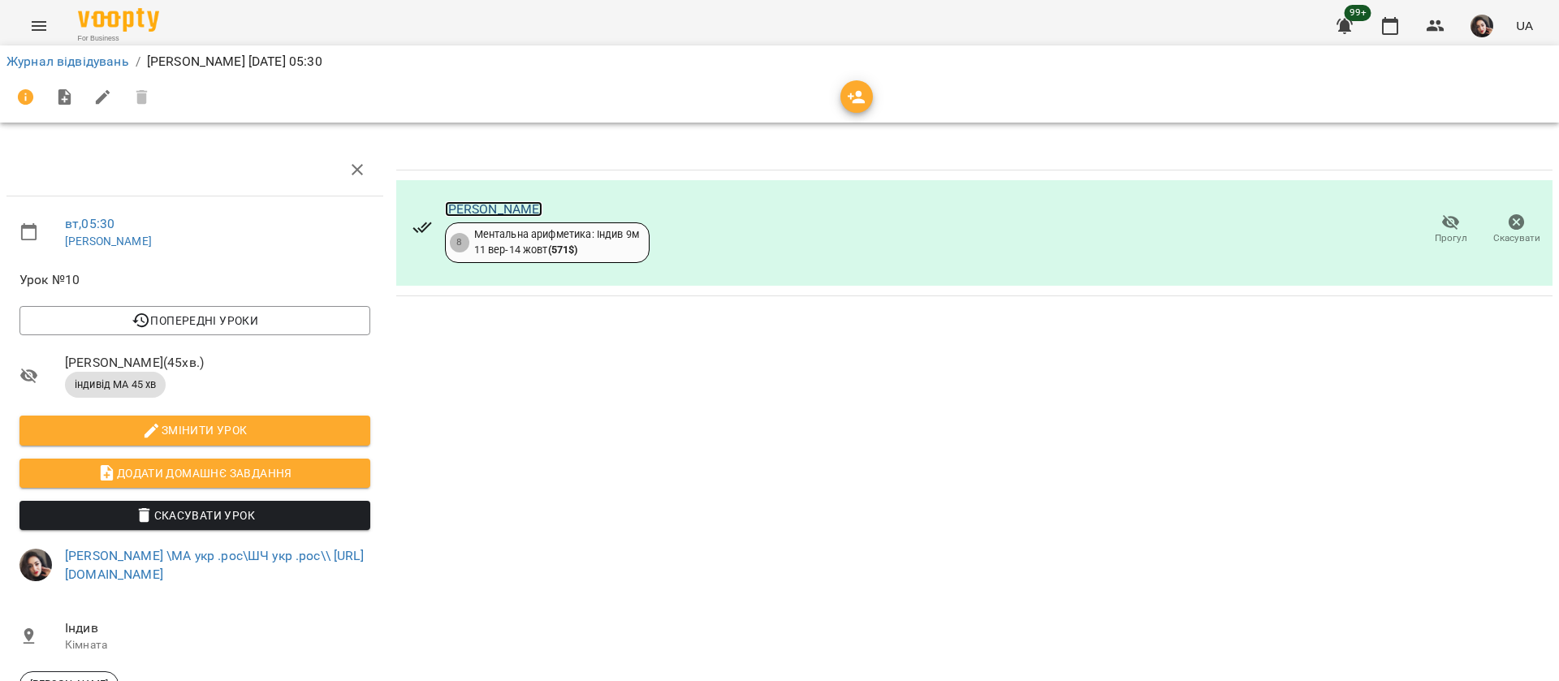
click at [502, 210] on link "[PERSON_NAME]" at bounding box center [494, 208] width 98 height 15
